Goal: Download file/media

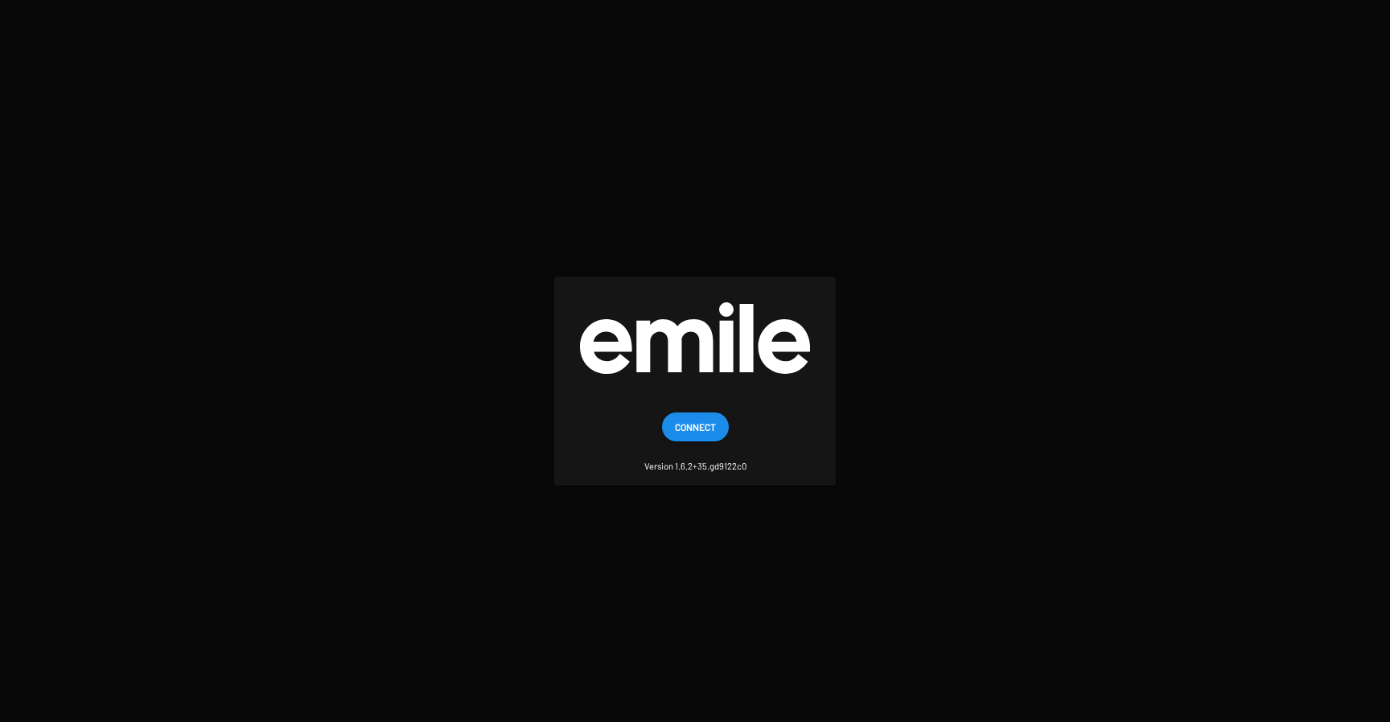
click at [667, 424] on button "Connect" at bounding box center [695, 427] width 67 height 29
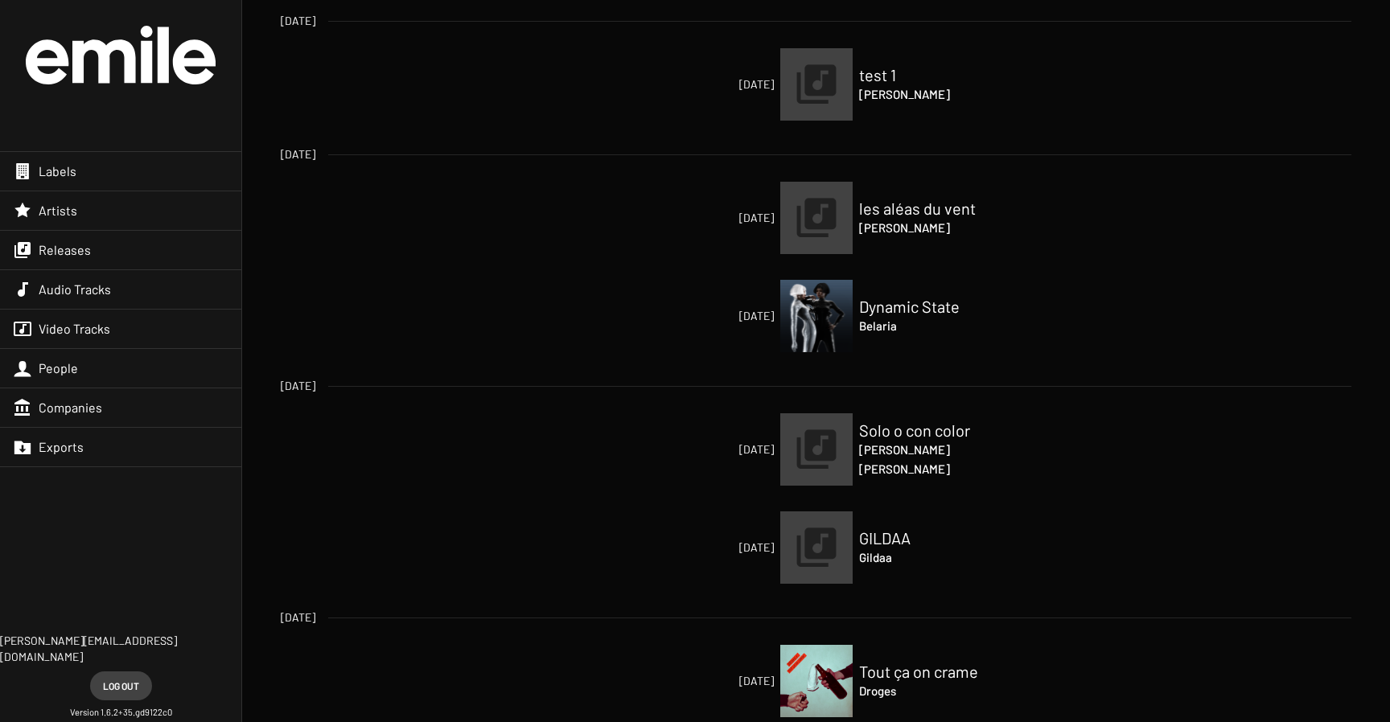
click at [813, 688] on img at bounding box center [816, 681] width 72 height 72
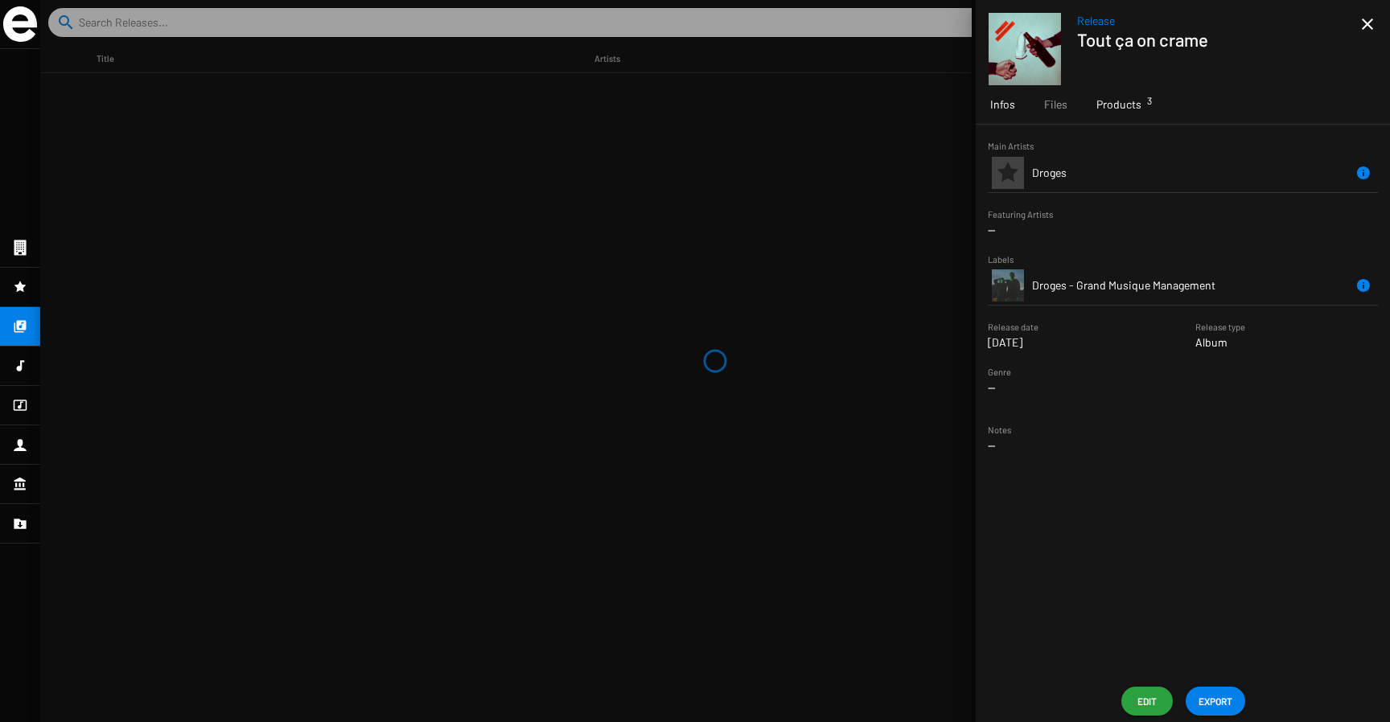
click at [1113, 101] on span "Products 3" at bounding box center [1118, 104] width 45 height 16
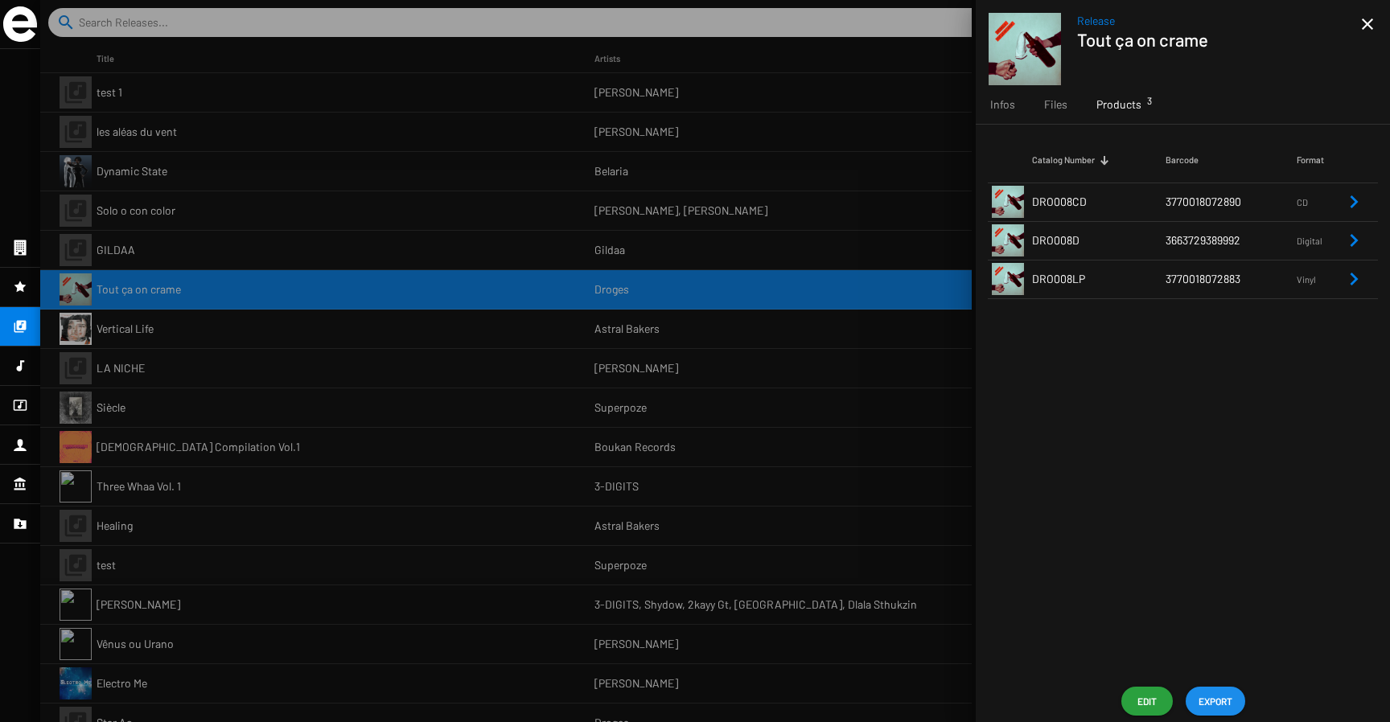
click at [1219, 705] on span "EXPORT" at bounding box center [1215, 701] width 34 height 29
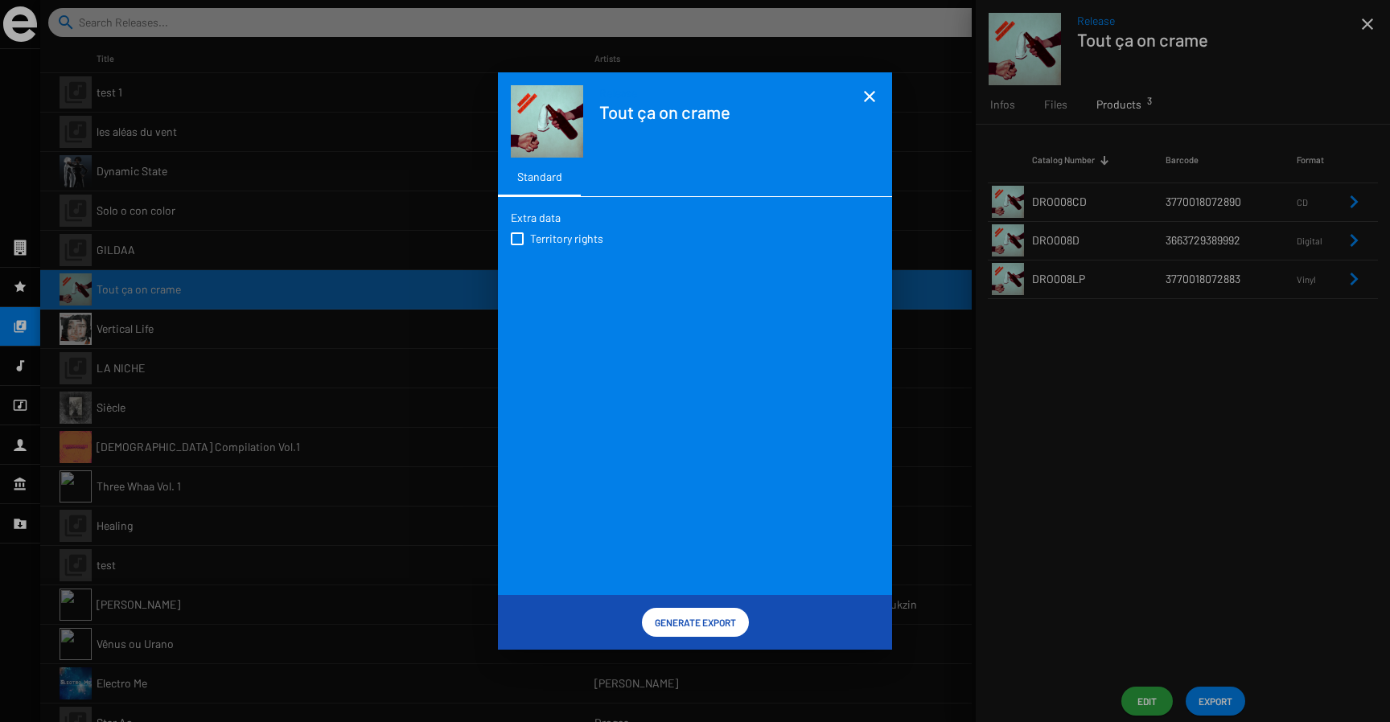
click at [866, 92] on mat-icon "close" at bounding box center [869, 96] width 19 height 19
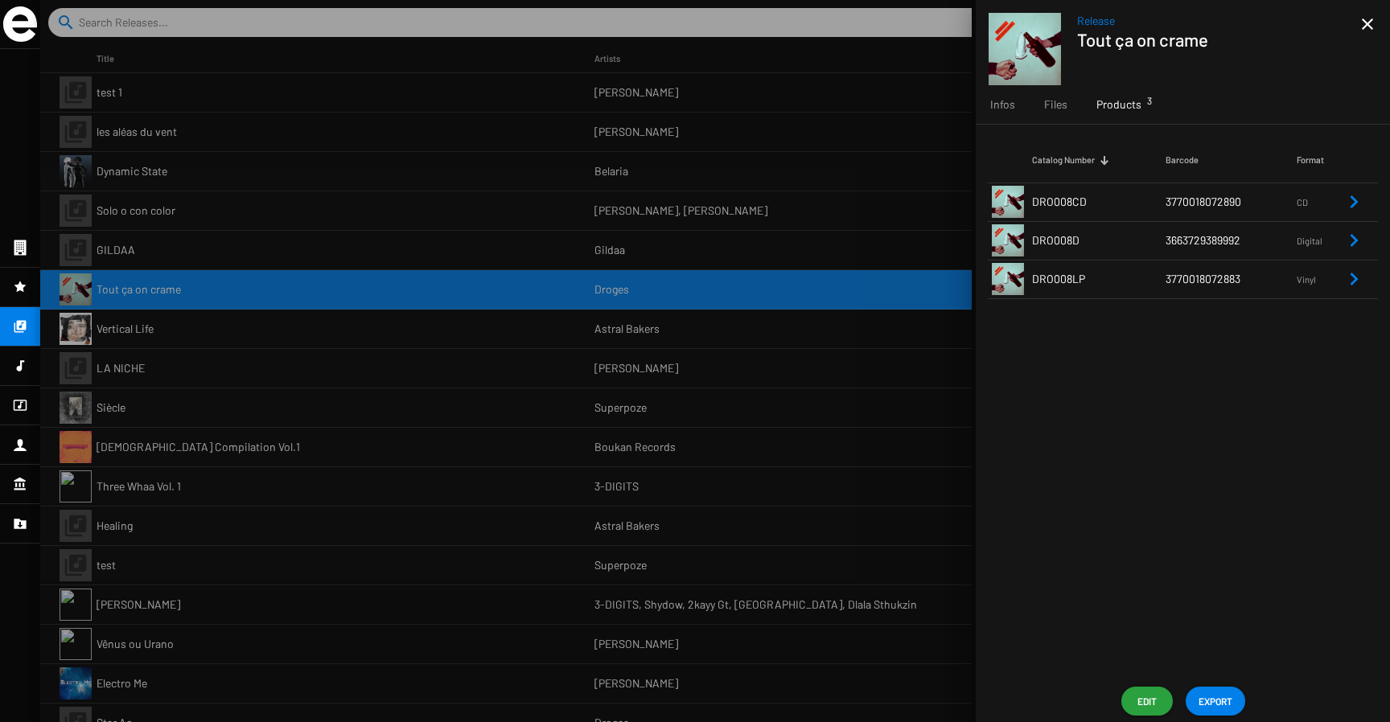
click at [1179, 231] on td "3663729389992" at bounding box center [1230, 240] width 131 height 39
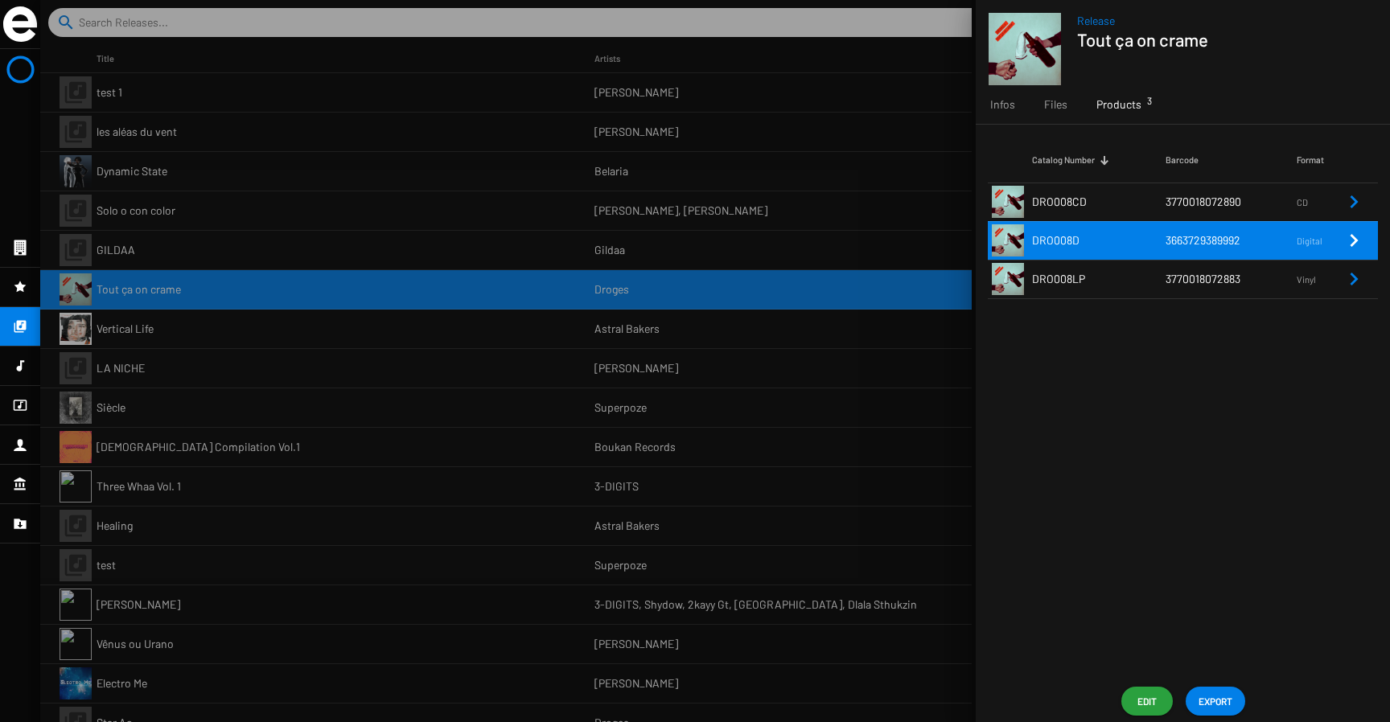
click at [1349, 242] on icon "Remove Reference" at bounding box center [1353, 240] width 19 height 19
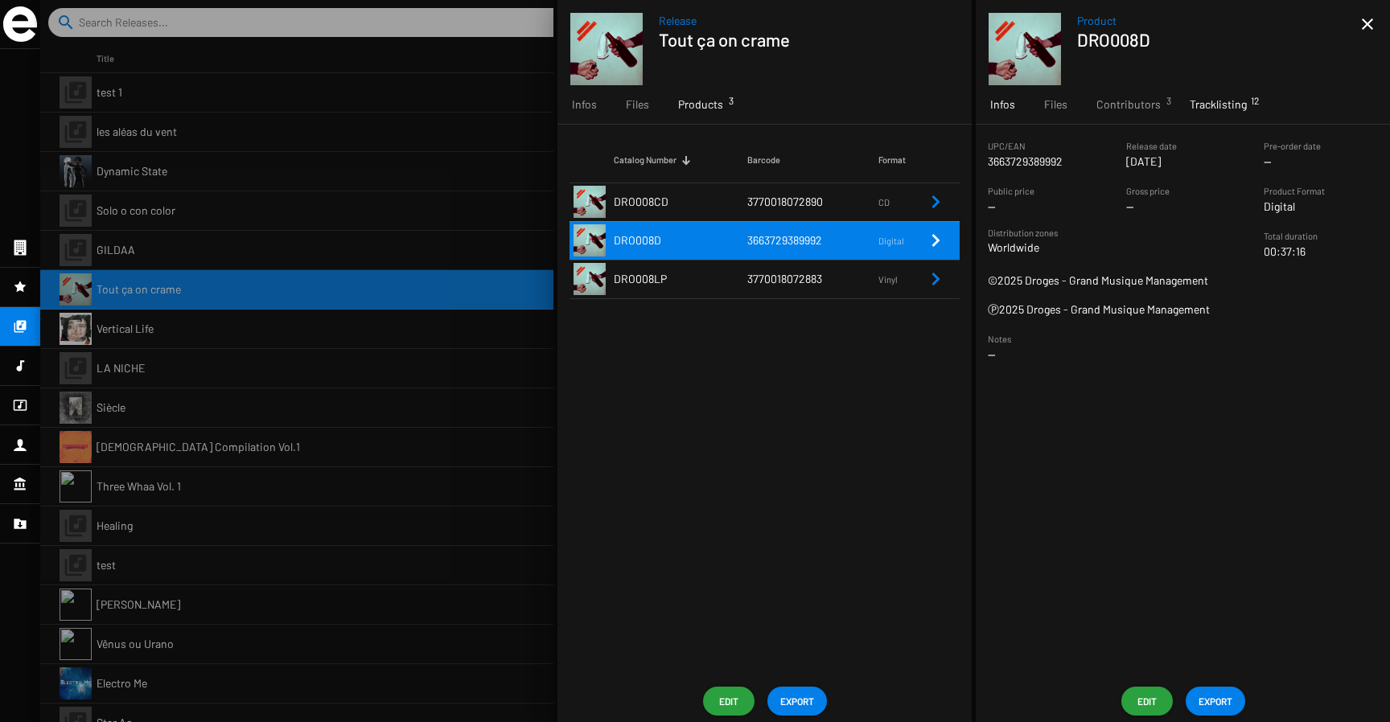
click at [1224, 108] on span "Tracklisting 12" at bounding box center [1217, 104] width 57 height 16
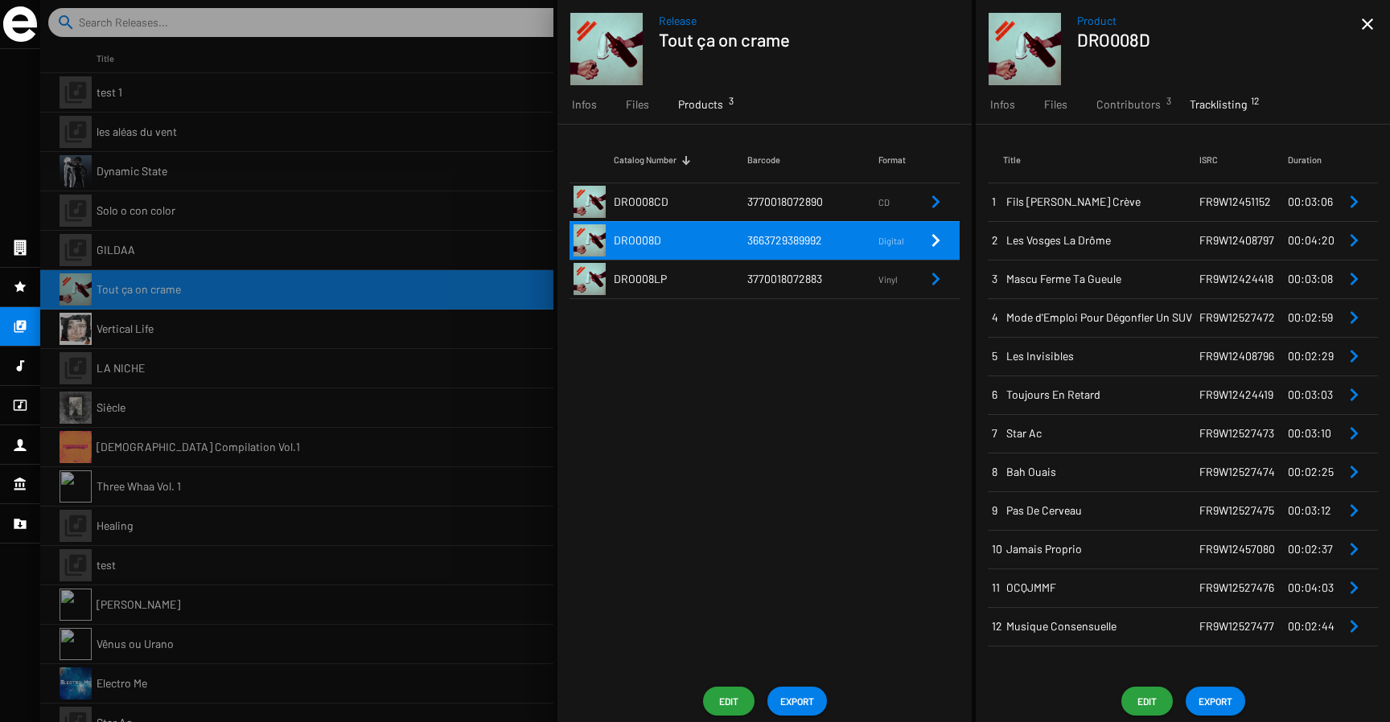
click at [1216, 703] on span "EXPORT" at bounding box center [1215, 701] width 34 height 29
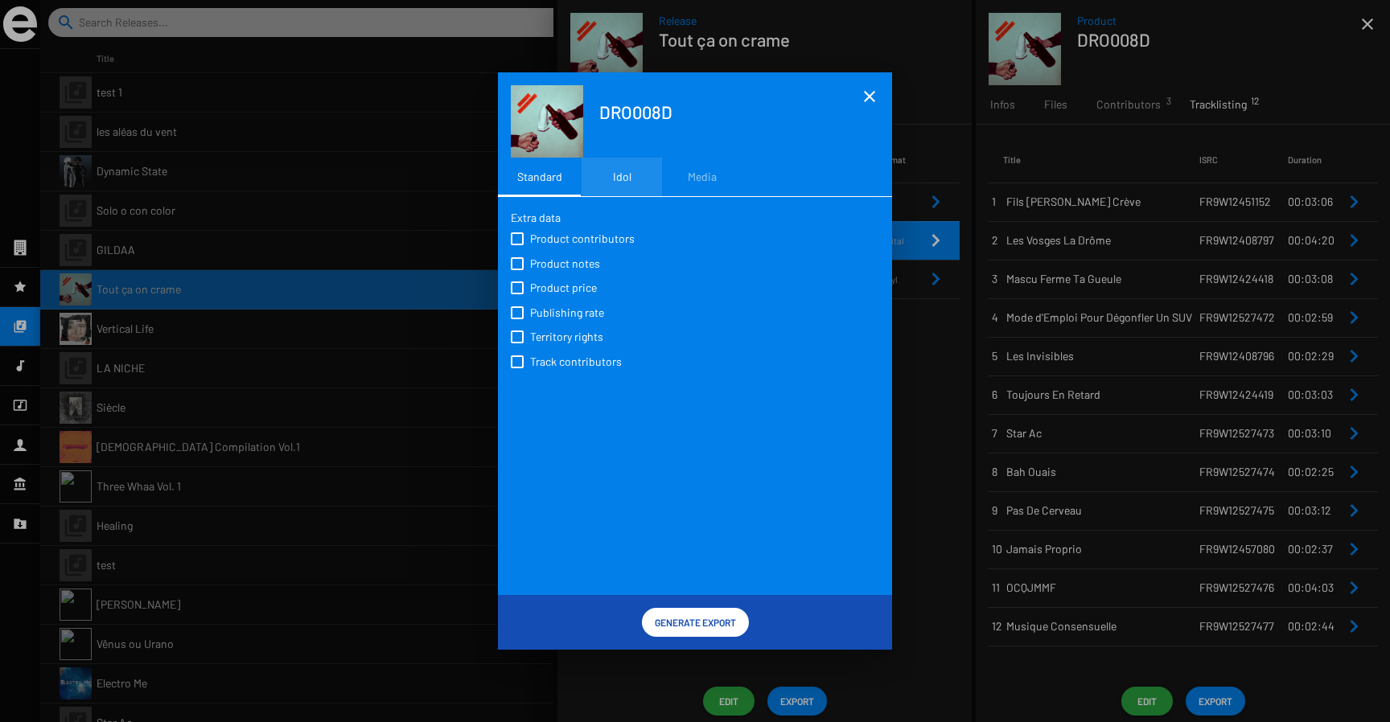
click at [638, 174] on div "Idol" at bounding box center [621, 177] width 80 height 39
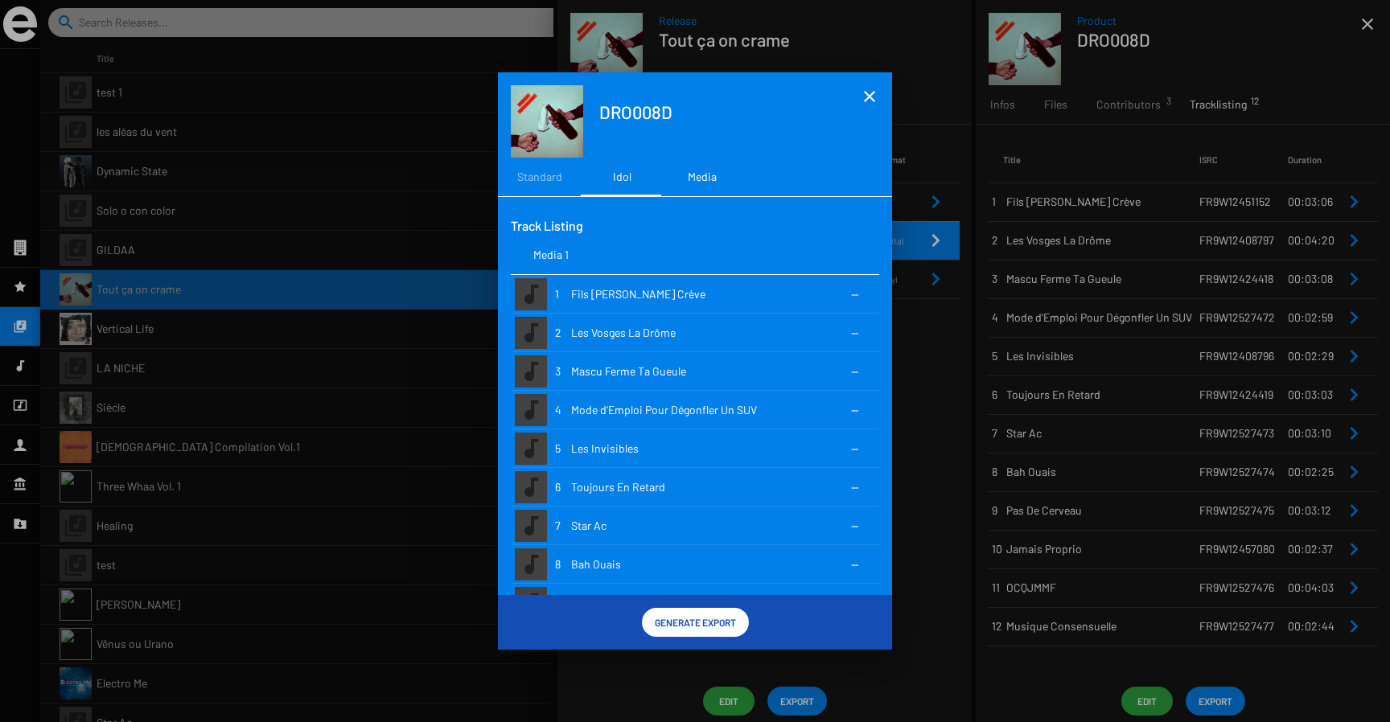
click at [679, 175] on div "Media" at bounding box center [702, 177] width 80 height 39
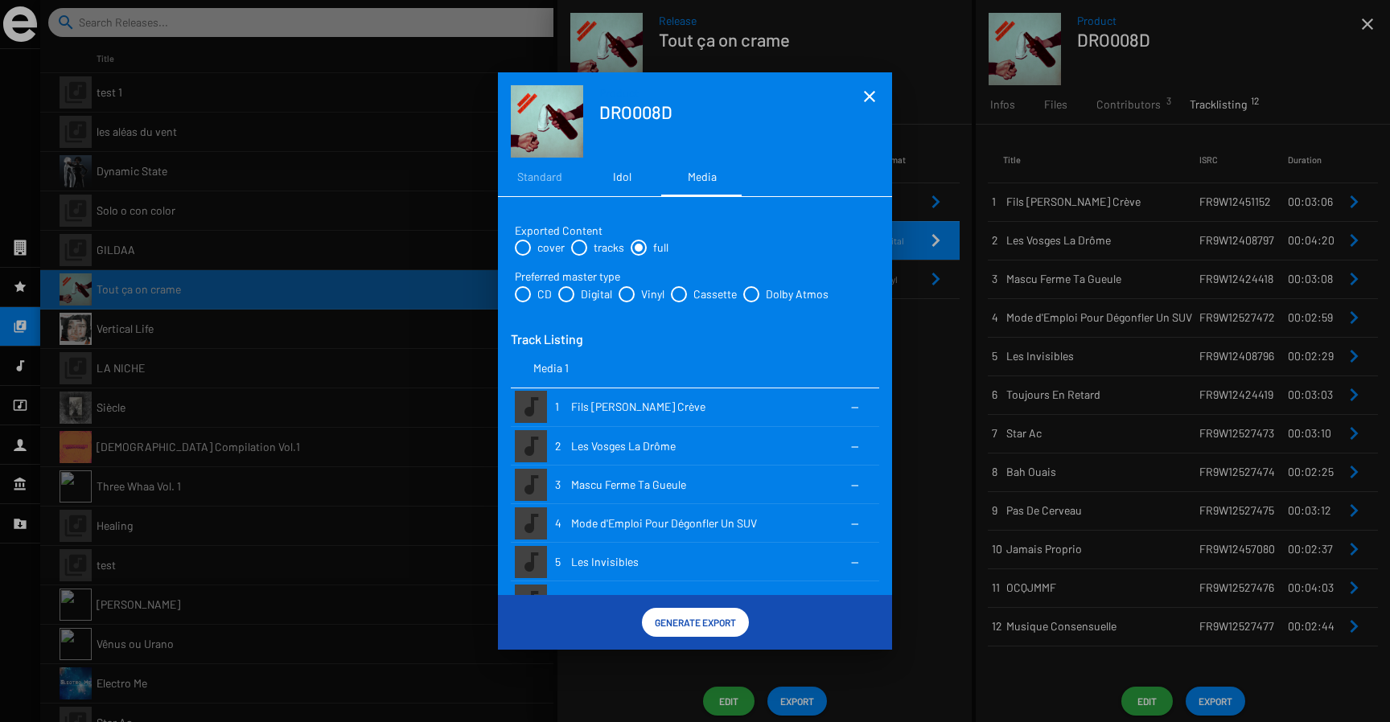
click at [610, 183] on div "Idol" at bounding box center [621, 177] width 80 height 39
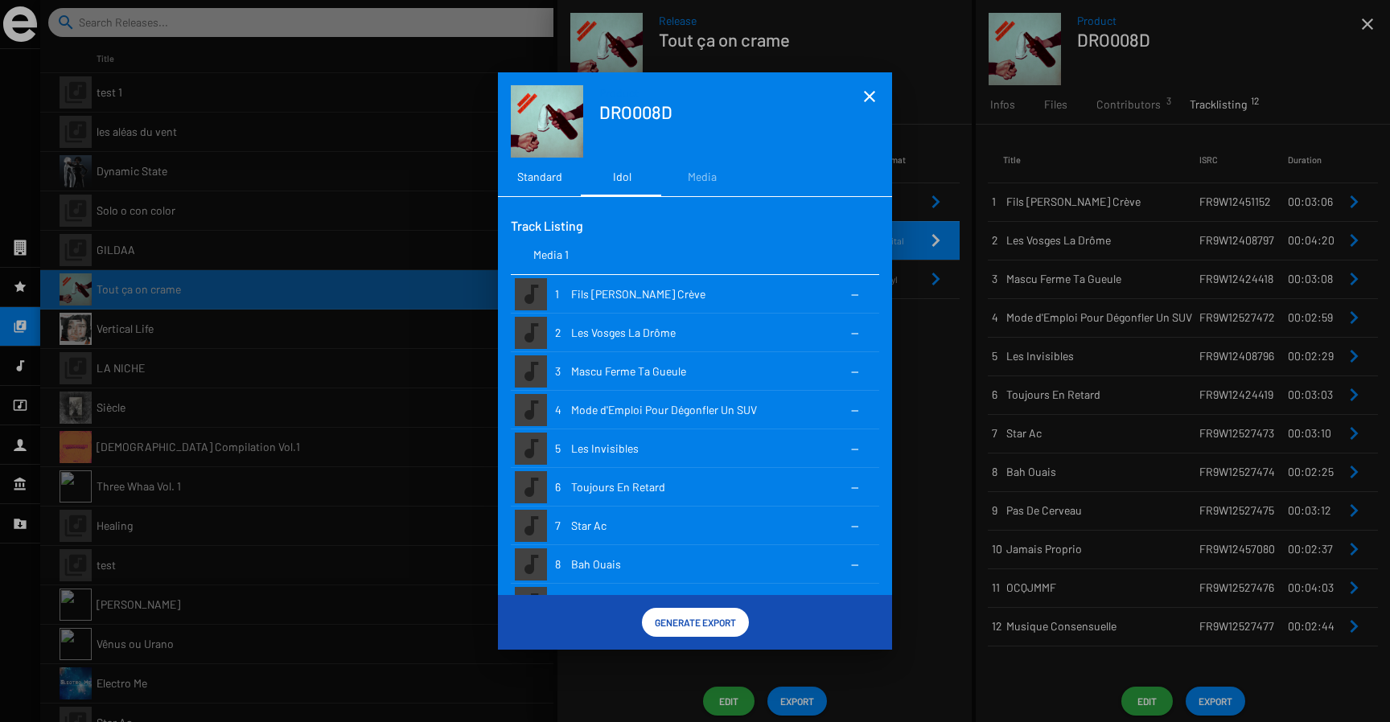
click at [546, 179] on div "Standard" at bounding box center [539, 177] width 45 height 16
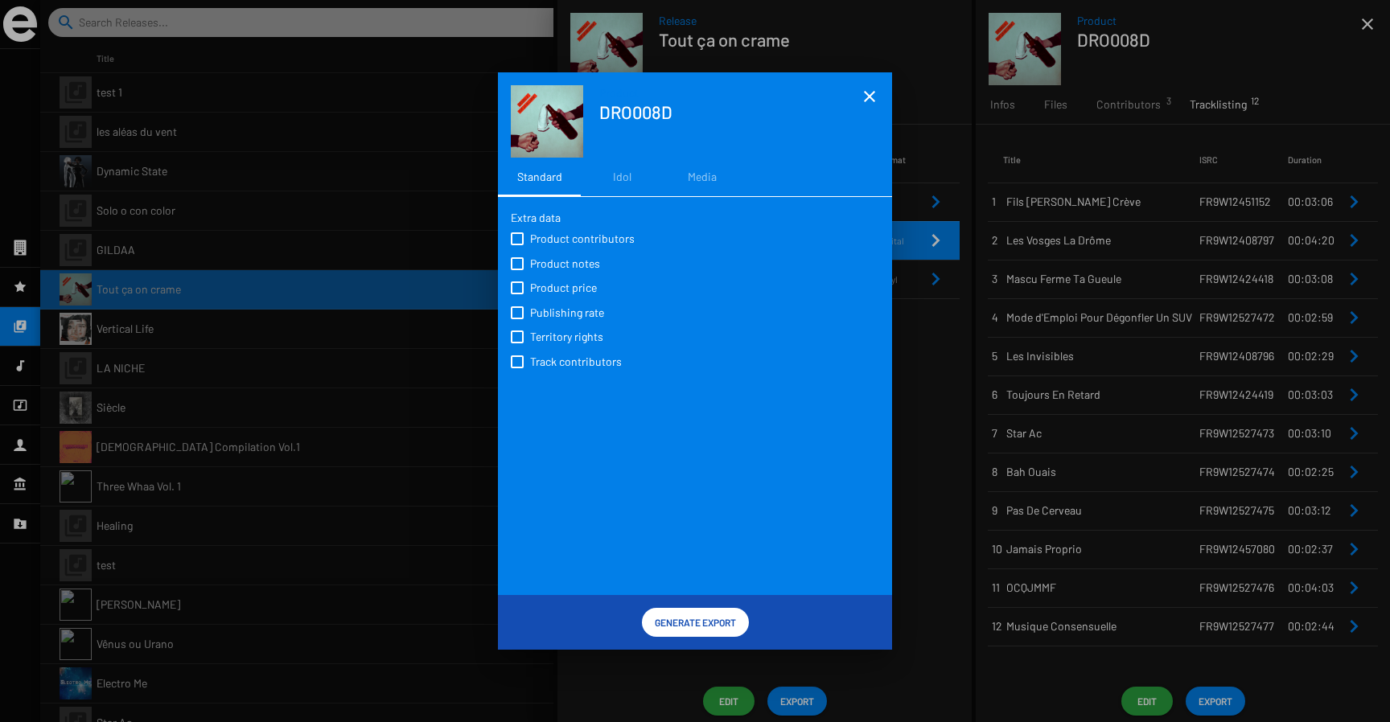
click at [519, 241] on span at bounding box center [517, 238] width 13 height 13
click at [517, 245] on input "Product contributors" at bounding box center [516, 245] width 1 height 1
click at [519, 241] on span at bounding box center [517, 238] width 13 height 13
click at [517, 245] on input "Product contributors" at bounding box center [516, 245] width 1 height 1
click at [519, 241] on span at bounding box center [517, 238] width 13 height 13
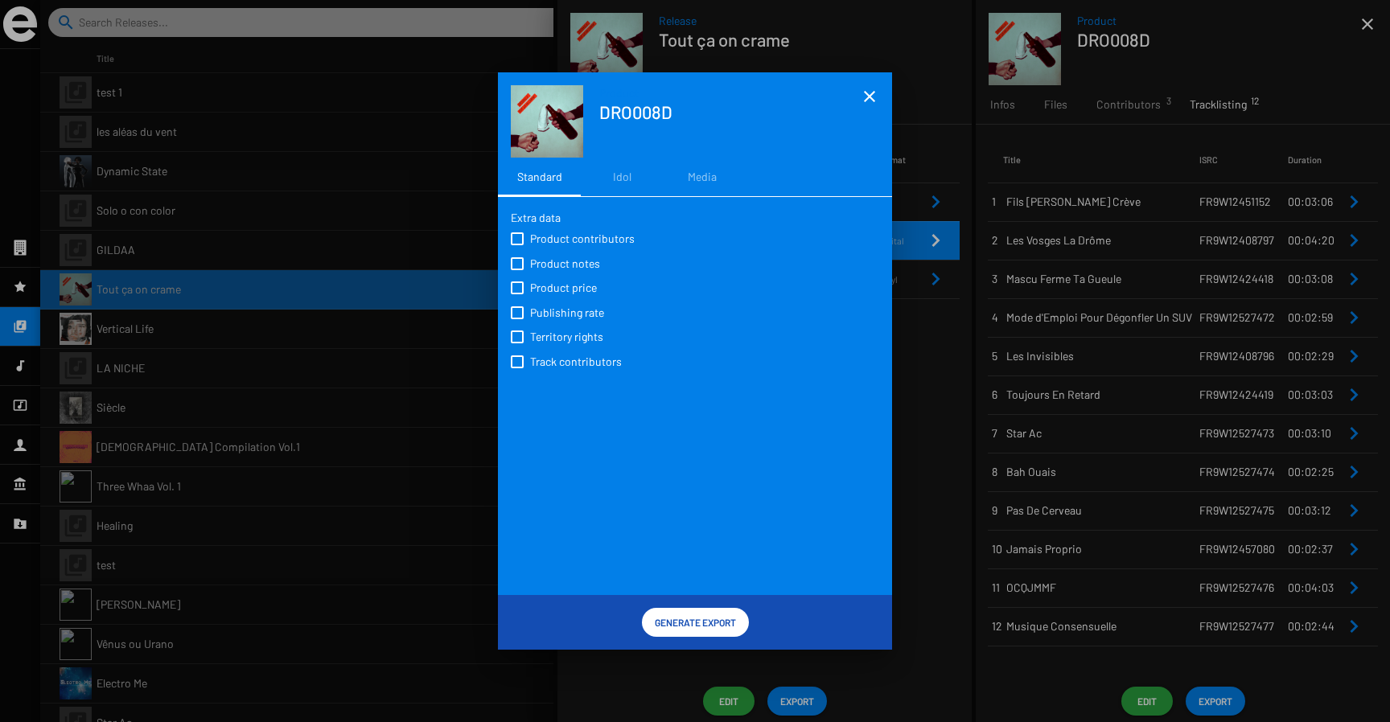
click at [517, 245] on input "Product contributors" at bounding box center [516, 245] width 1 height 1
checkbox input "true"
click at [521, 368] on span at bounding box center [517, 361] width 13 height 13
click at [517, 368] on input "Track contributors" at bounding box center [516, 368] width 1 height 1
checkbox input "true"
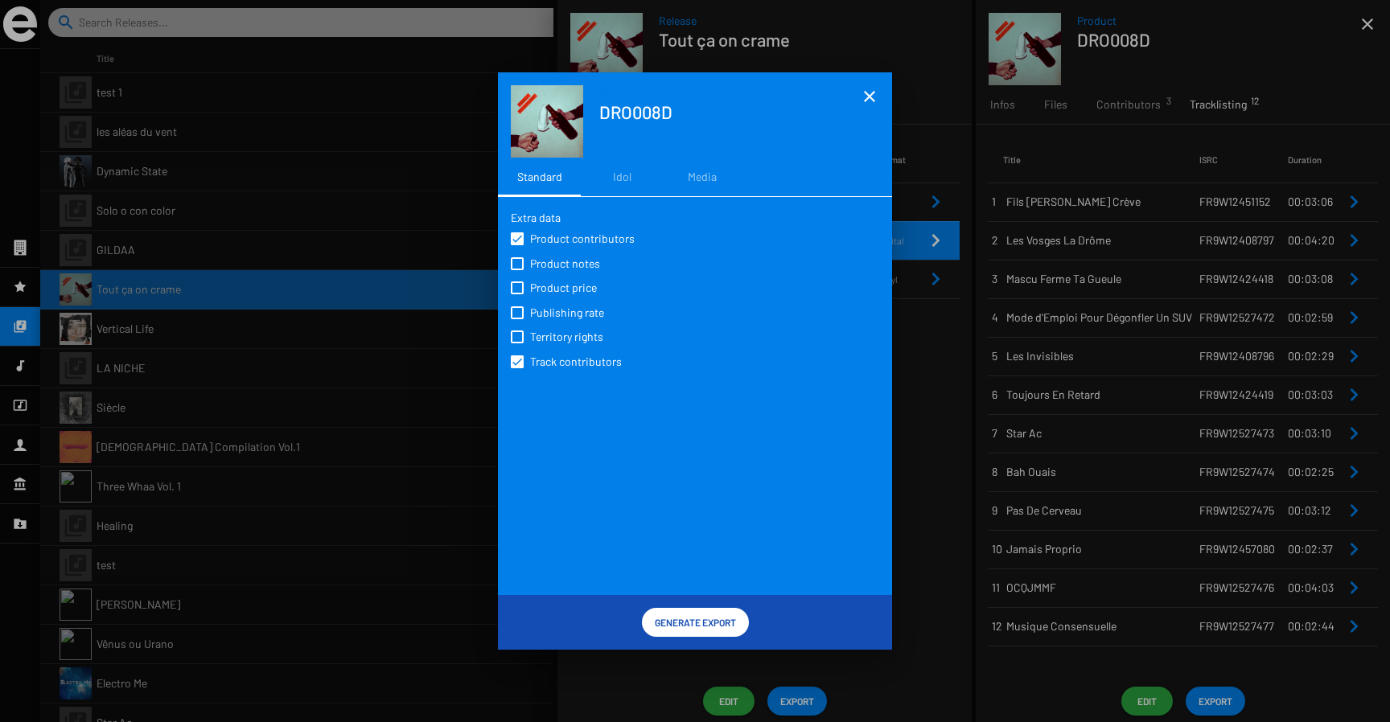
click at [671, 620] on span "Generate Export" at bounding box center [695, 622] width 81 height 29
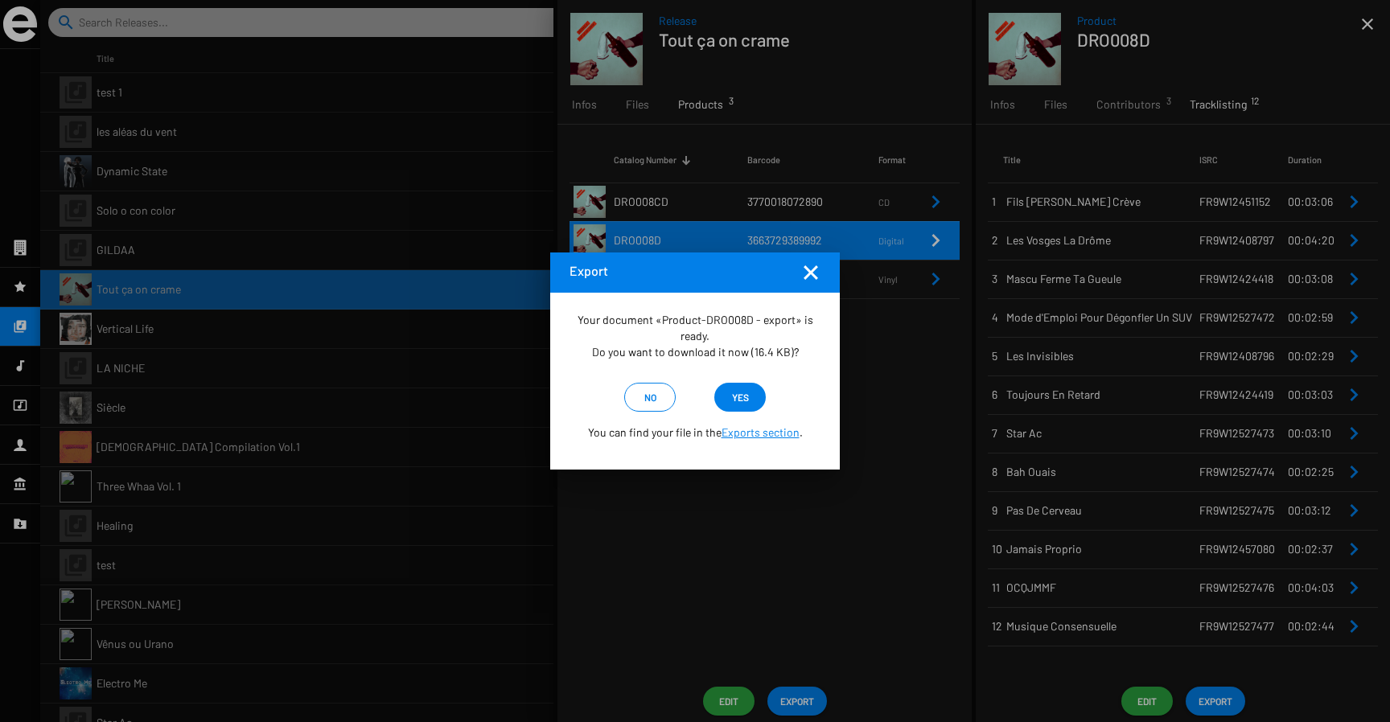
click at [740, 392] on span "yes" at bounding box center [740, 397] width 17 height 29
click at [810, 275] on mat-icon "Fermer la fenêtre" at bounding box center [810, 272] width 19 height 19
